Goal: Check status: Check status

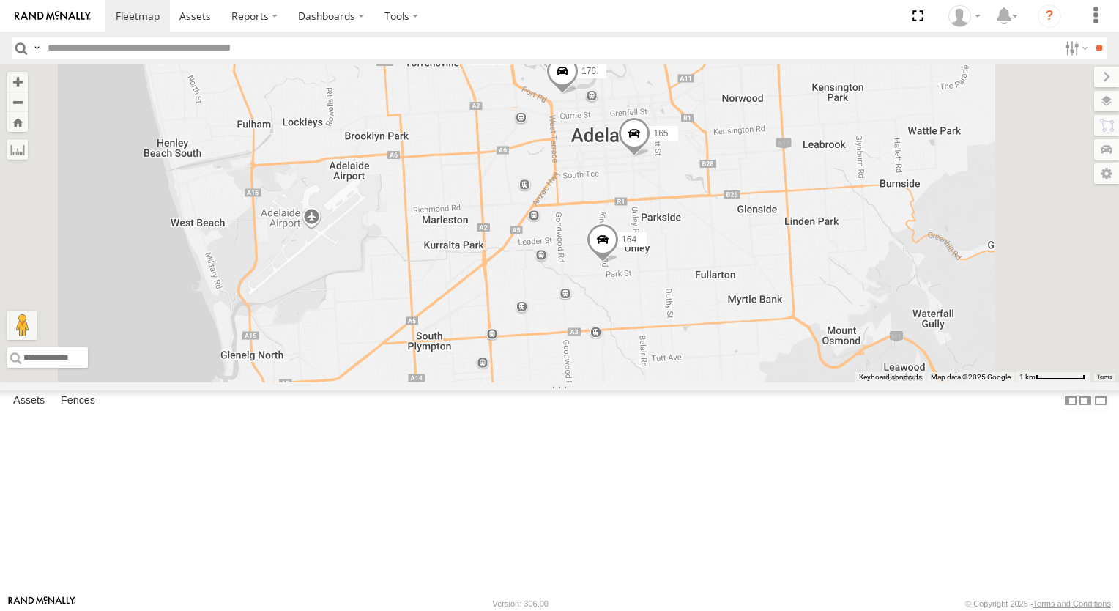
drag, startPoint x: 982, startPoint y: 376, endPoint x: 881, endPoint y: 421, distance: 110.8
click at [881, 382] on div "178 169 172 391 166 164 176 165" at bounding box center [559, 223] width 1119 height 318
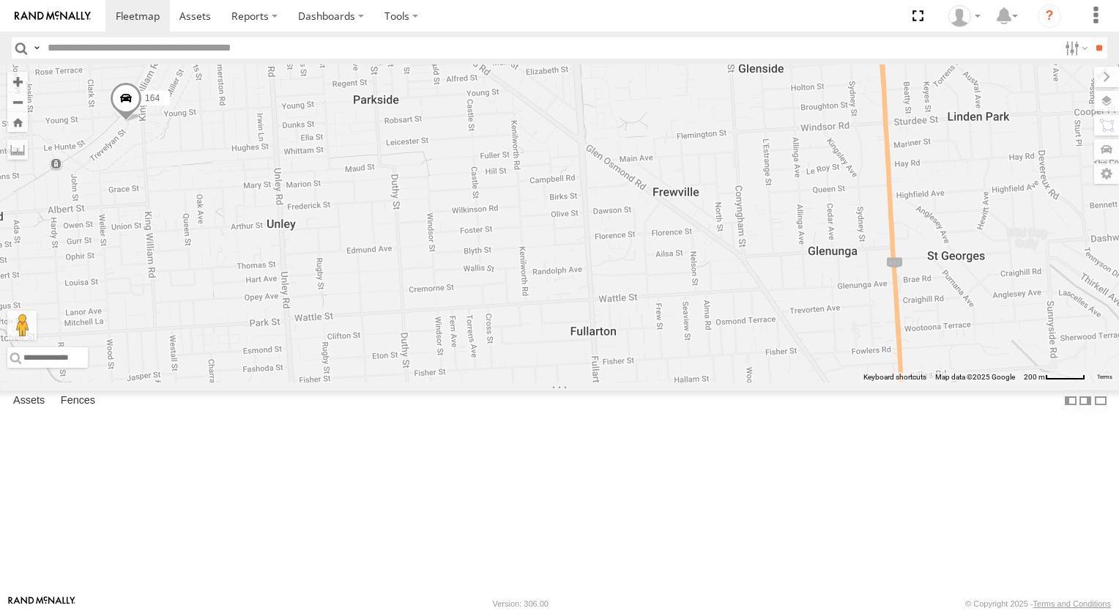
drag, startPoint x: 984, startPoint y: 288, endPoint x: 642, endPoint y: 255, distance: 343.7
click at [642, 255] on div "164 165" at bounding box center [559, 223] width 1119 height 318
click at [557, 375] on div "164 165" at bounding box center [559, 223] width 1119 height 318
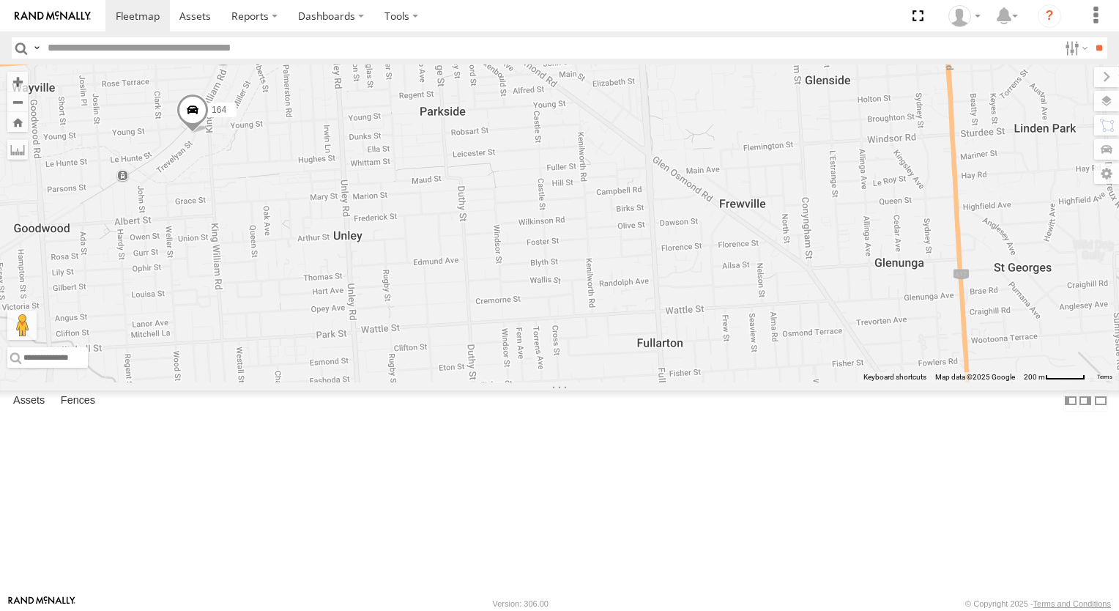
drag, startPoint x: 557, startPoint y: 375, endPoint x: 626, endPoint y: 388, distance: 70.0
click at [626, 382] on div "164 165" at bounding box center [559, 223] width 1119 height 318
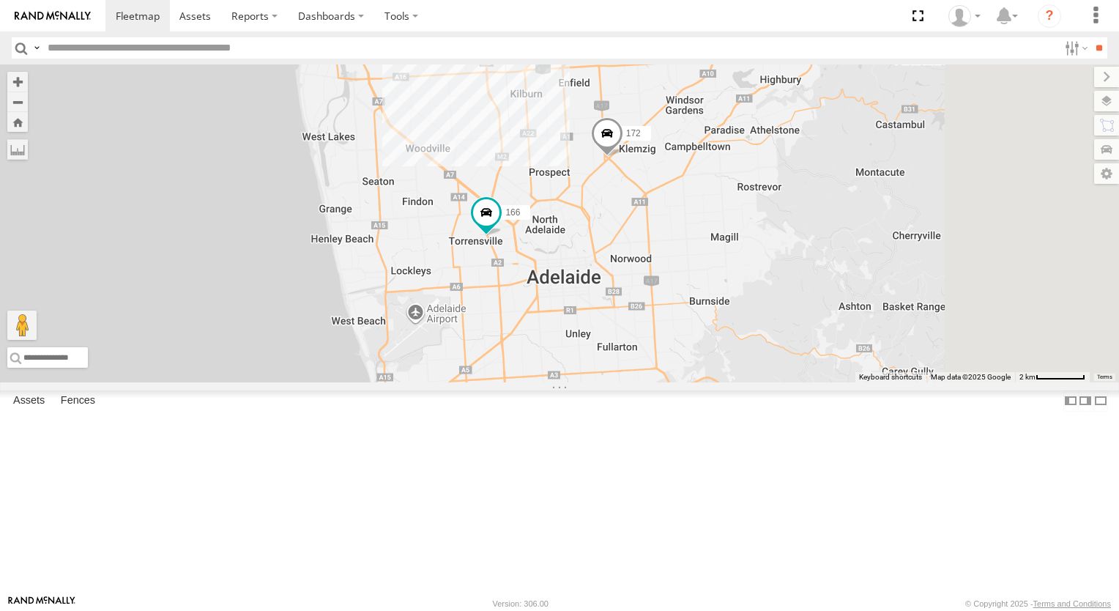
drag, startPoint x: 1067, startPoint y: 259, endPoint x: 617, endPoint y: 453, distance: 489.6
click at [617, 382] on div "178 169 172 391 166" at bounding box center [559, 223] width 1119 height 318
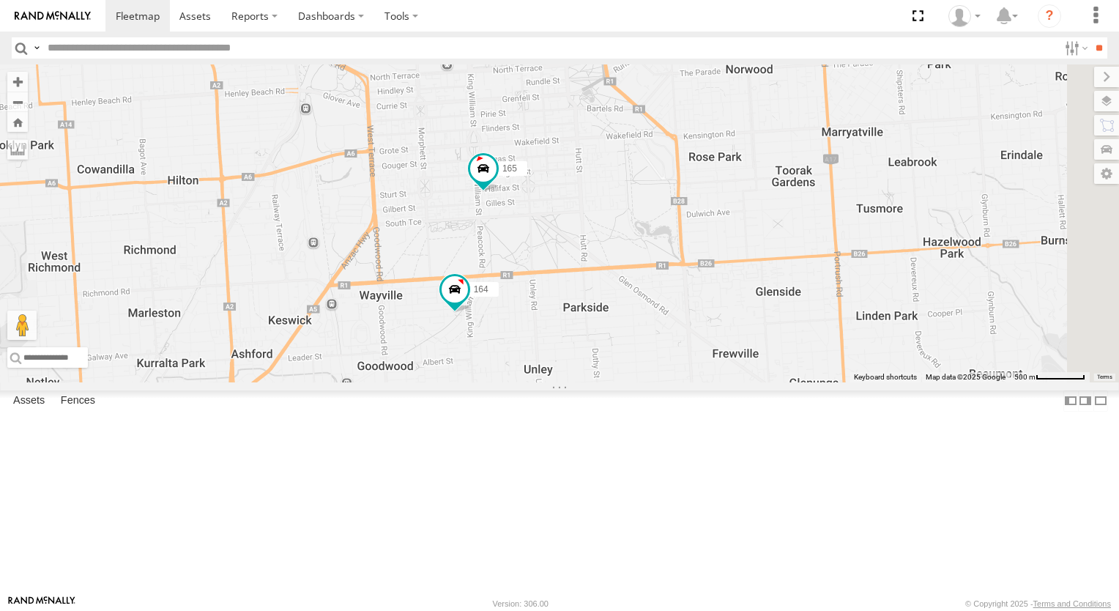
drag, startPoint x: 980, startPoint y: 382, endPoint x: 489, endPoint y: 460, distance: 496.9
click at [489, 382] on div "178 169 172 391 166 164 176 165" at bounding box center [559, 223] width 1119 height 318
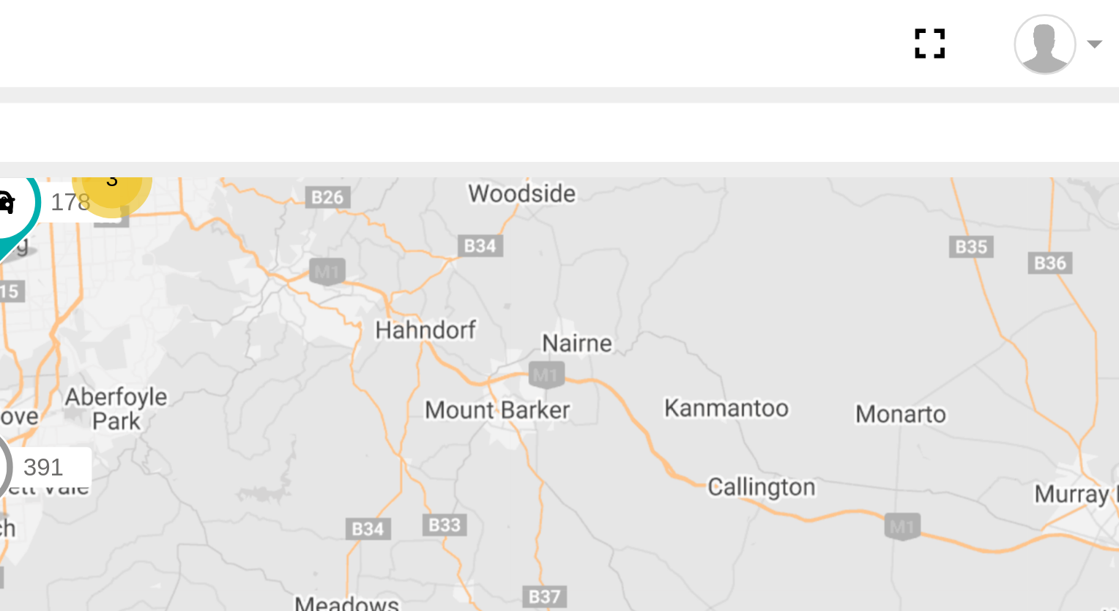
drag, startPoint x: 872, startPoint y: 164, endPoint x: 916, endPoint y: -20, distance: 189.1
click at [916, 0] on html at bounding box center [559, 305] width 1119 height 611
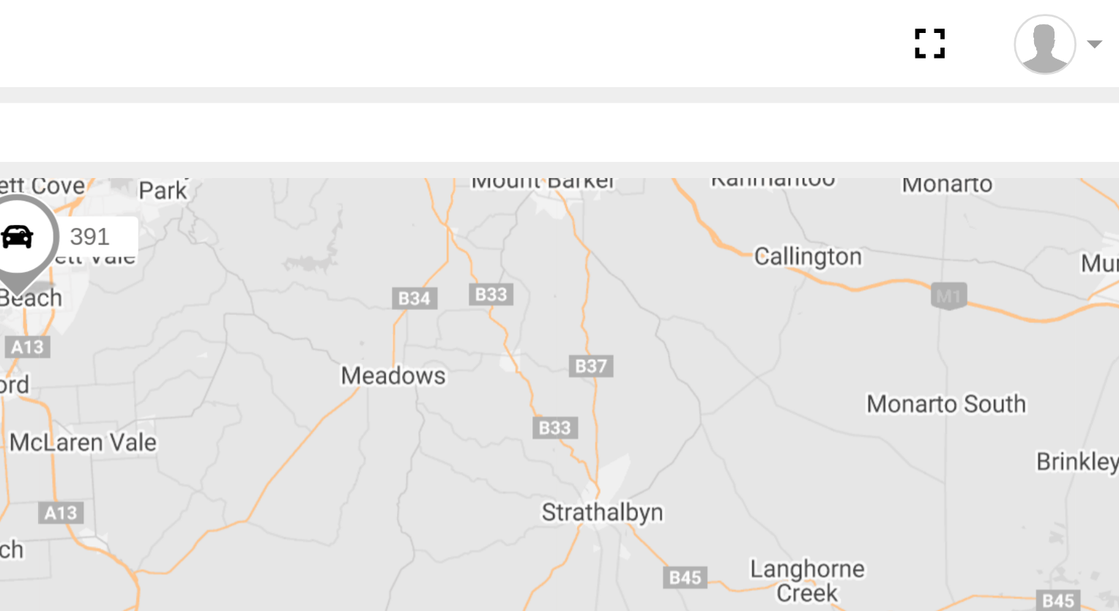
drag, startPoint x: 834, startPoint y: 169, endPoint x: 854, endPoint y: 75, distance: 96.0
click at [854, 75] on div "178 169 5 5 2 391 3" at bounding box center [559, 223] width 1119 height 318
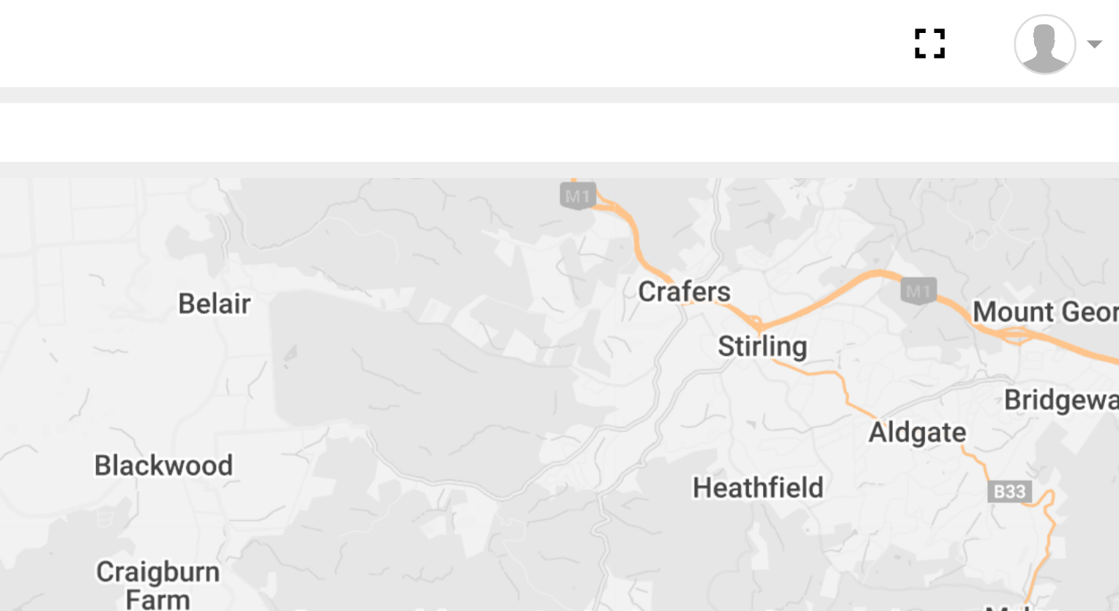
drag, startPoint x: 799, startPoint y: 186, endPoint x: 787, endPoint y: 204, distance: 21.5
click at [787, 204] on div "178 169 391" at bounding box center [559, 223] width 1119 height 318
click at [787, 204] on div "178 169 391 164" at bounding box center [559, 223] width 1119 height 318
click at [834, 151] on div "178 169 391 164" at bounding box center [559, 223] width 1119 height 318
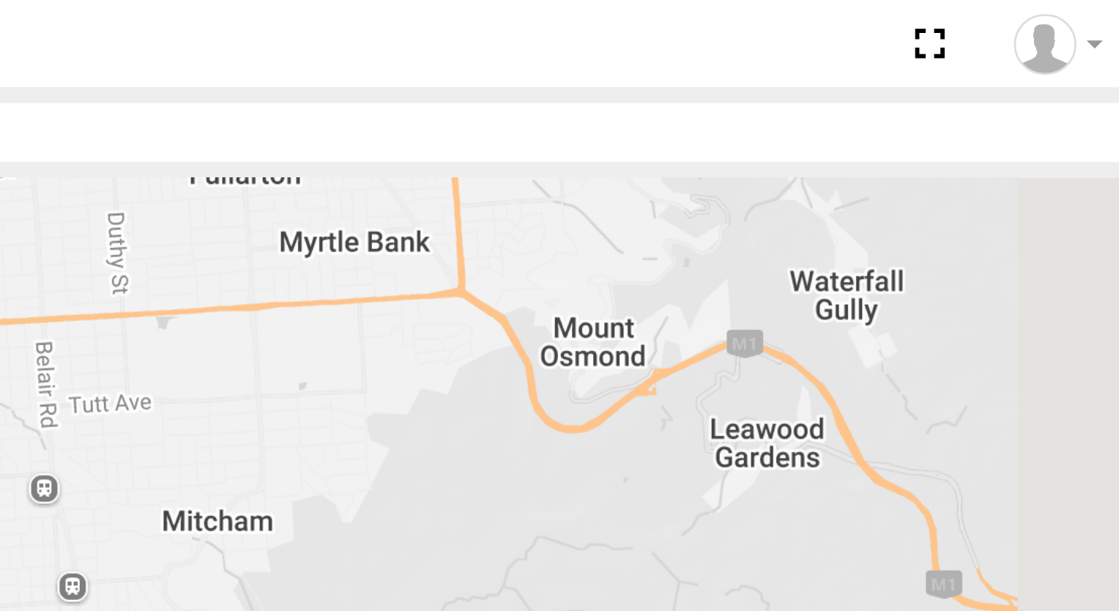
drag, startPoint x: 839, startPoint y: 68, endPoint x: 831, endPoint y: 184, distance: 116.0
click at [831, 184] on div "178 169 391 164" at bounding box center [559, 223] width 1119 height 318
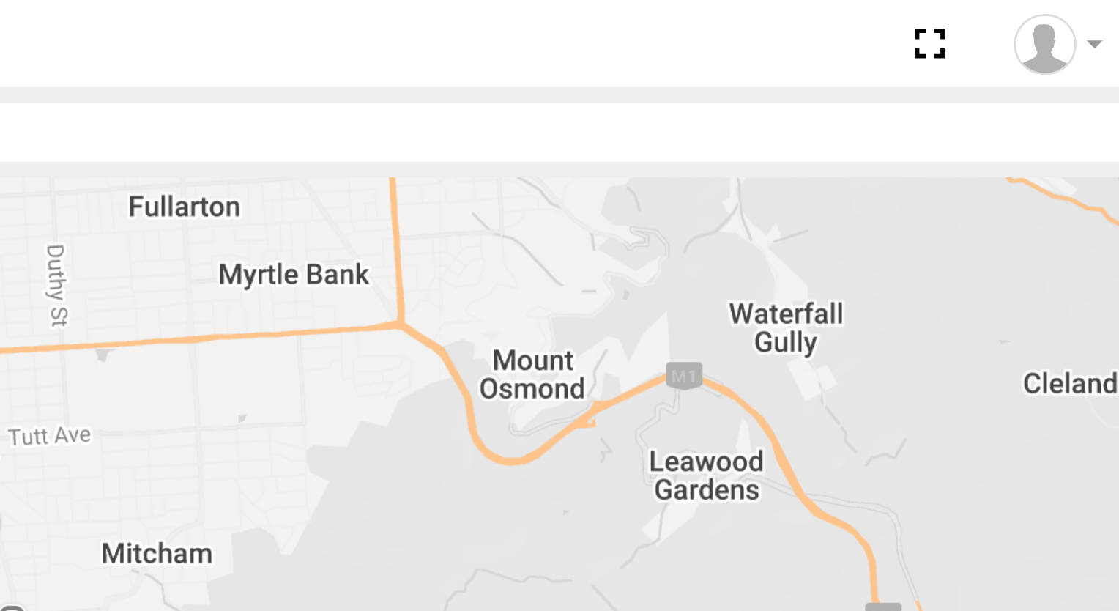
drag, startPoint x: 831, startPoint y: 184, endPoint x: 804, endPoint y: 192, distance: 27.6
click at [804, 192] on div "178 169 391 164 165" at bounding box center [559, 223] width 1119 height 318
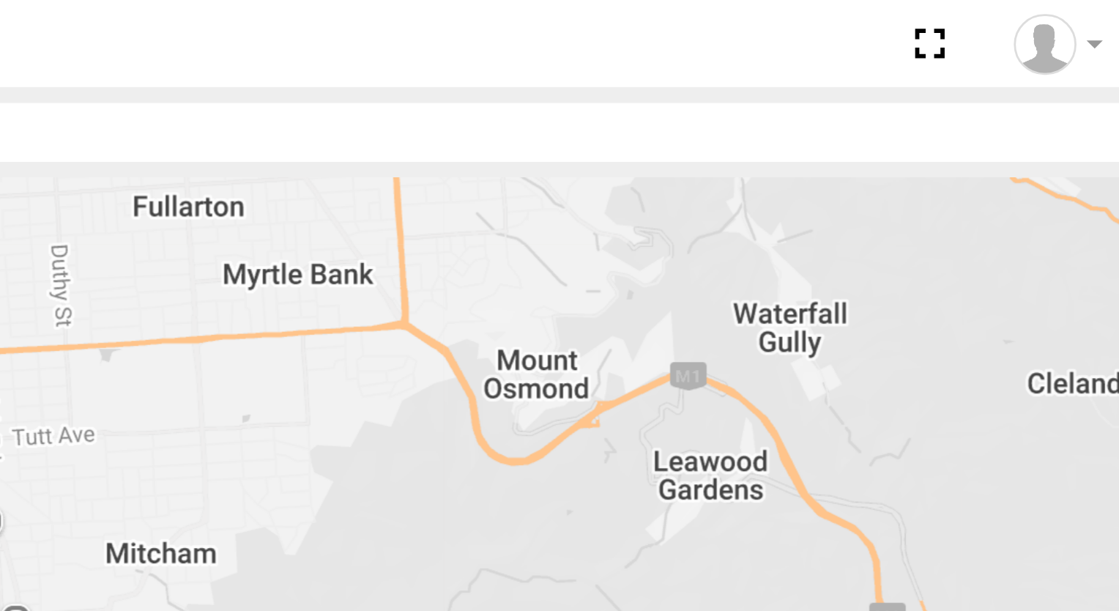
click at [805, 164] on div "178 169 391 164 165" at bounding box center [559, 223] width 1119 height 318
